Goal: Task Accomplishment & Management: Use online tool/utility

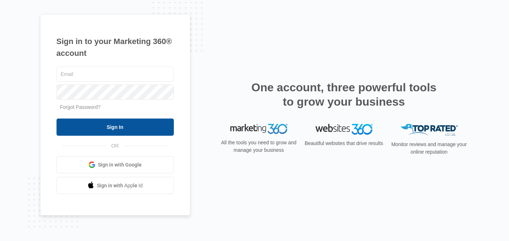
type input "[PERSON_NAME][EMAIL_ADDRESS][DOMAIN_NAME]"
click at [112, 132] on input "Sign In" at bounding box center [114, 126] width 117 height 17
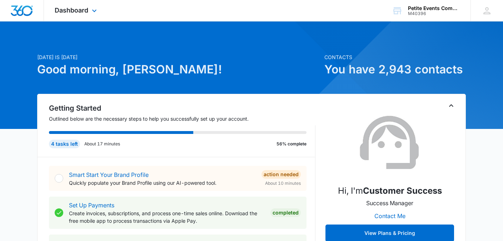
click at [93, 16] on div "Dashboard Apps Reputation Websites Forms CRM Email Social Shop Payments POS Con…" at bounding box center [76, 10] width 65 height 21
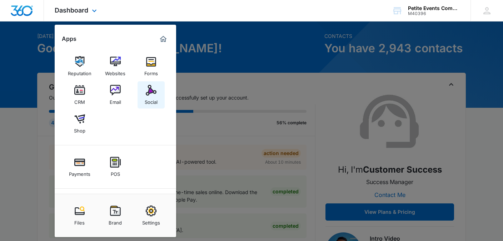
click at [150, 85] on img at bounding box center [151, 90] width 11 height 11
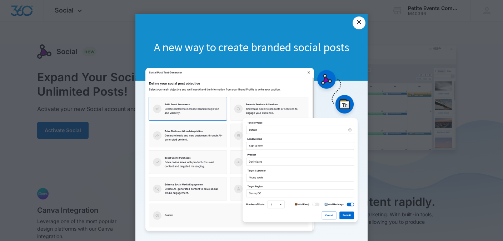
click at [358, 22] on link "×" at bounding box center [359, 22] width 13 height 13
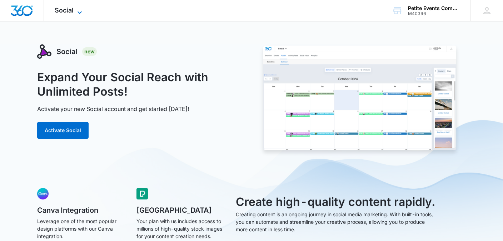
click at [73, 8] on span "Social" at bounding box center [64, 10] width 19 height 8
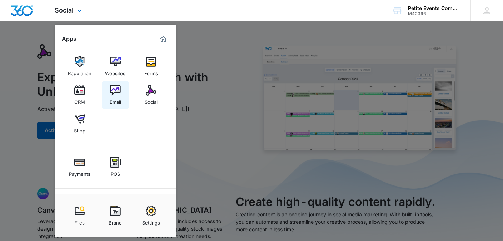
click at [116, 95] on img at bounding box center [115, 90] width 11 height 11
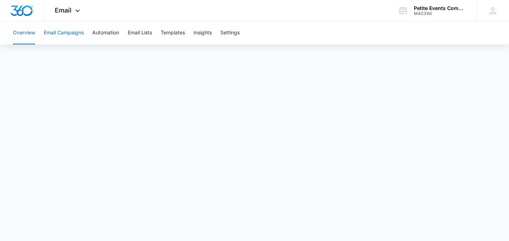
click at [73, 28] on button "Email Campaigns" at bounding box center [64, 32] width 40 height 23
